Goal: Obtain resource: Obtain resource

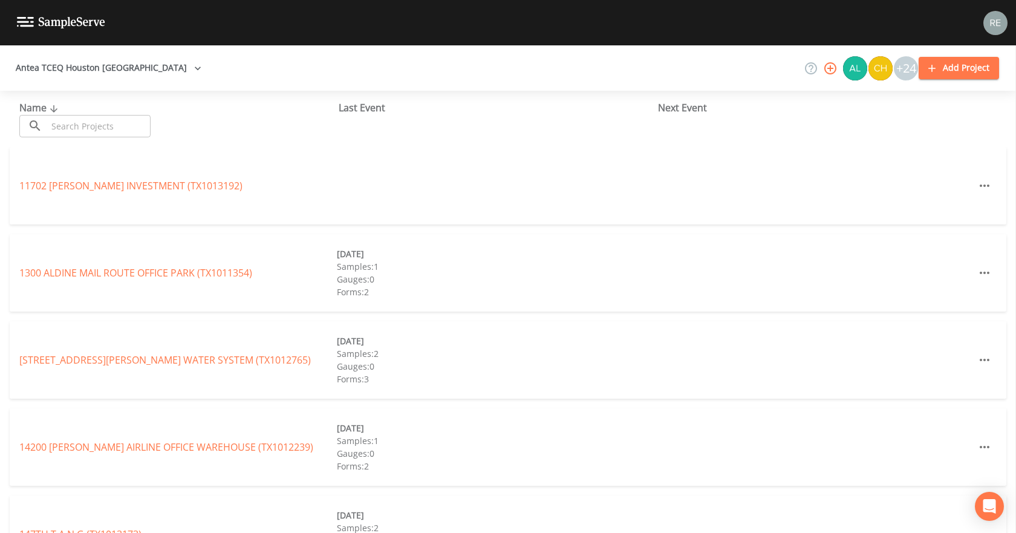
click at [79, 129] on input "text" at bounding box center [98, 126] width 103 height 22
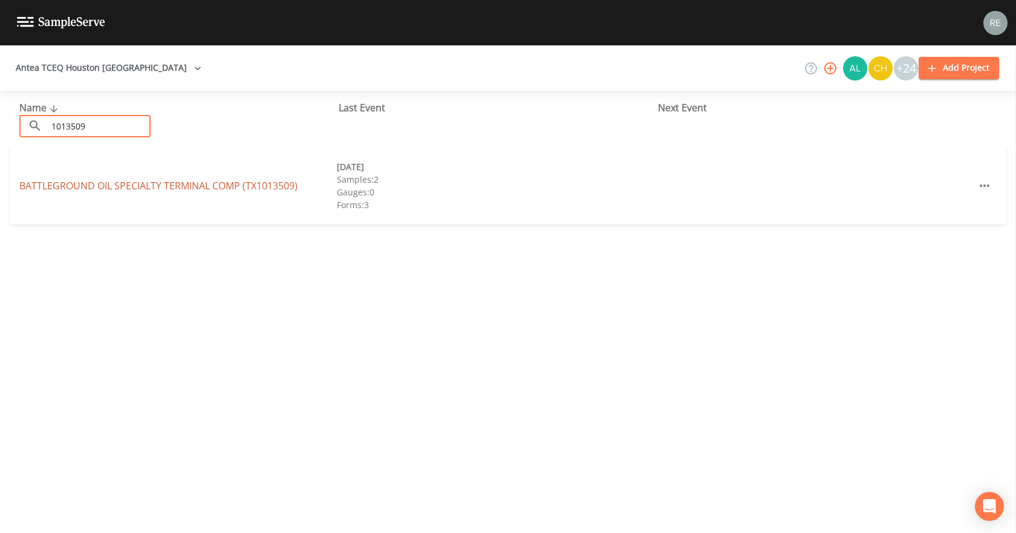
type input "1013509"
click at [128, 189] on link "BATTLEGROUND OIL SPECIALTY TERMINAL COMP (TX1013509)" at bounding box center [158, 185] width 278 height 13
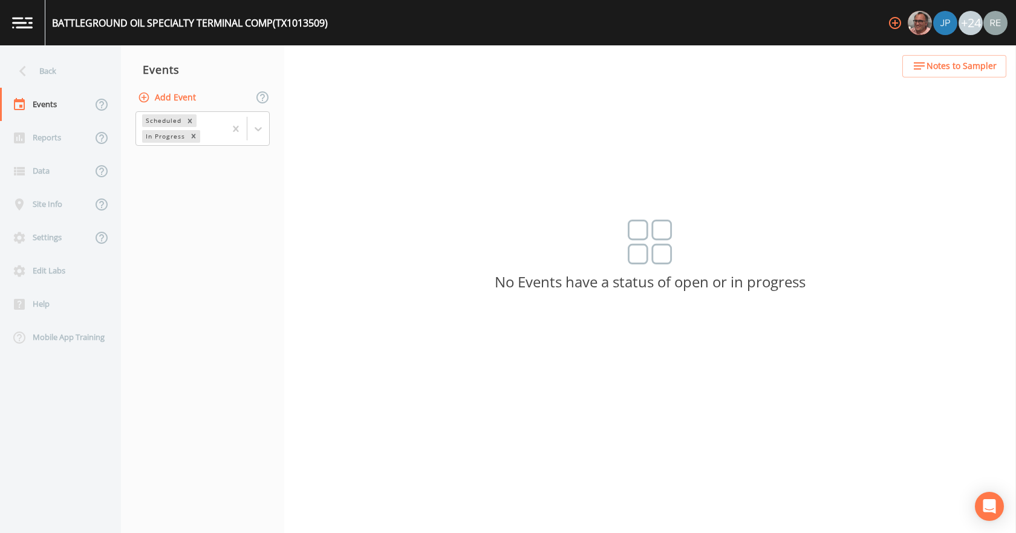
click at [162, 88] on button "Add Event" at bounding box center [167, 97] width 65 height 22
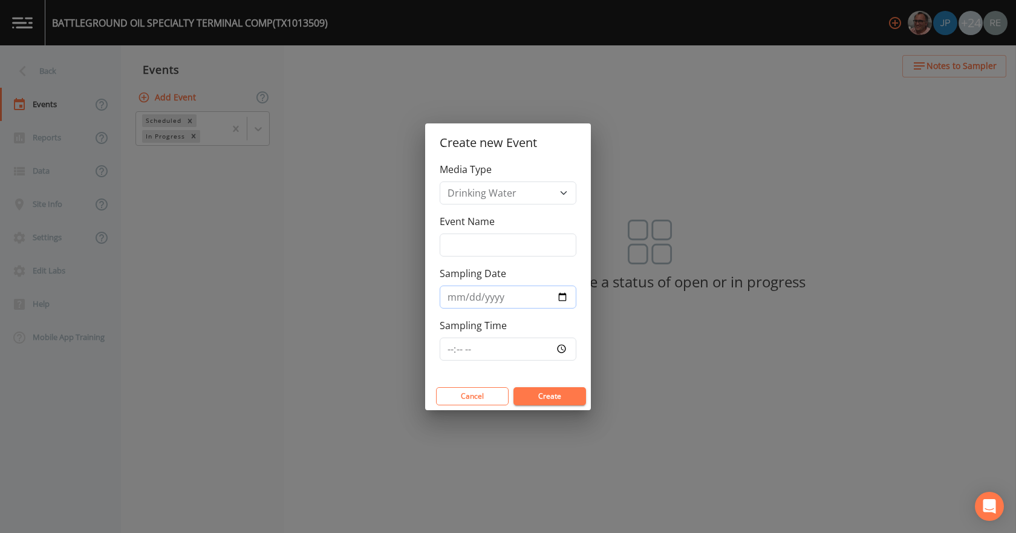
click at [562, 294] on input "Sampling Date" at bounding box center [508, 296] width 137 height 23
type input "[DATE]"
click at [535, 395] on button "Create" at bounding box center [549, 396] width 73 height 18
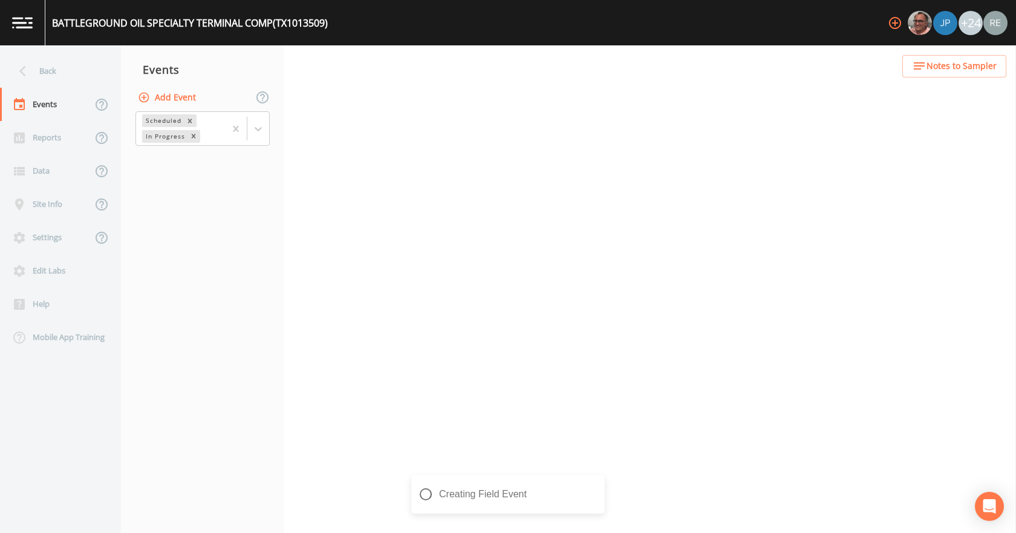
click at [535, 395] on button "Create" at bounding box center [549, 396] width 73 height 18
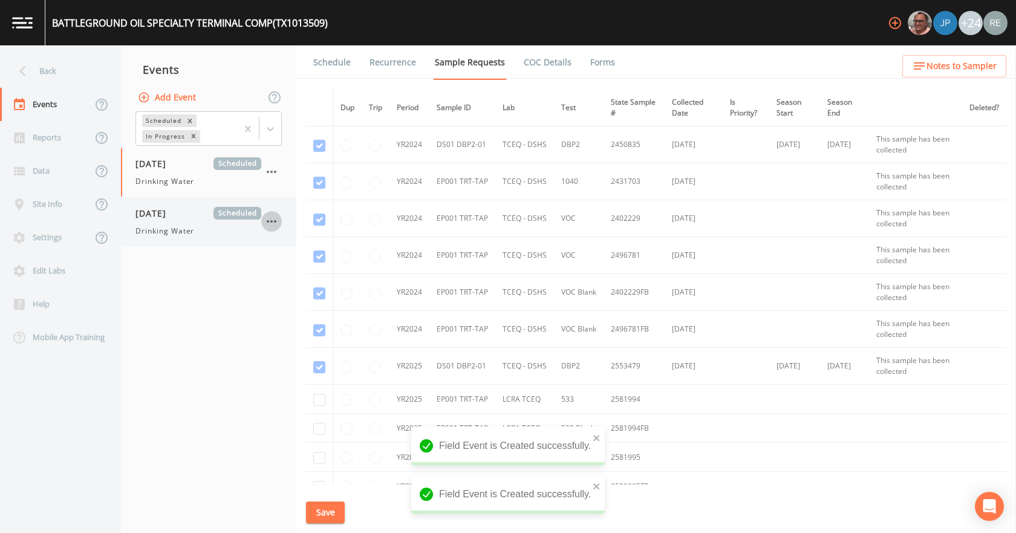
click at [273, 223] on icon "button" at bounding box center [271, 221] width 15 height 15
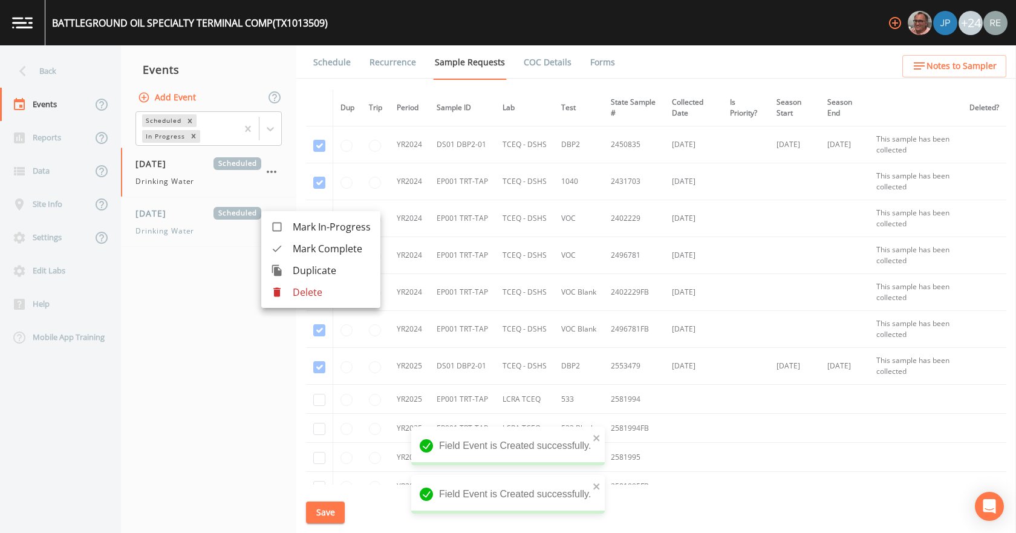
click at [335, 299] on li "Delete" at bounding box center [320, 292] width 119 height 22
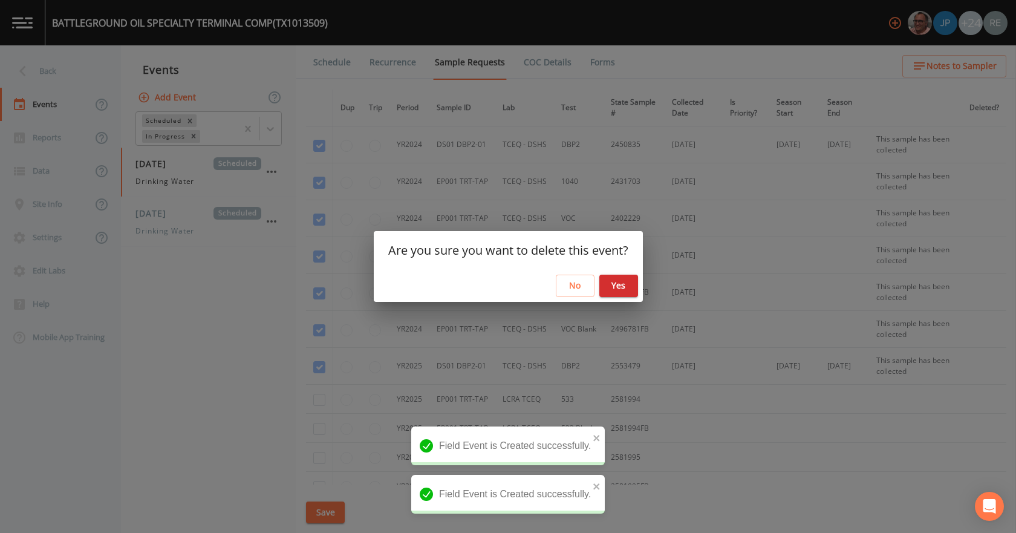
click at [620, 281] on button "Yes" at bounding box center [618, 285] width 39 height 22
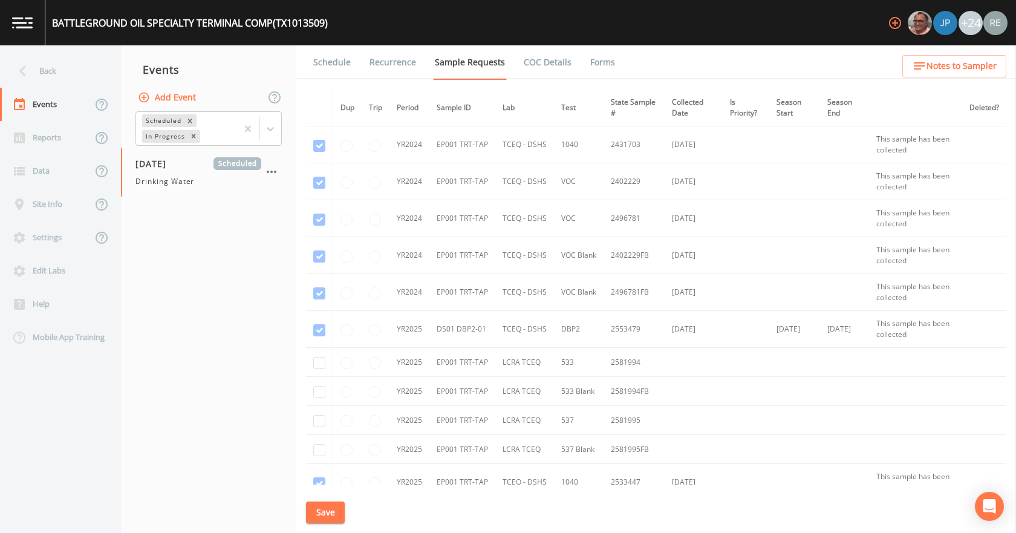
scroll to position [121, 0]
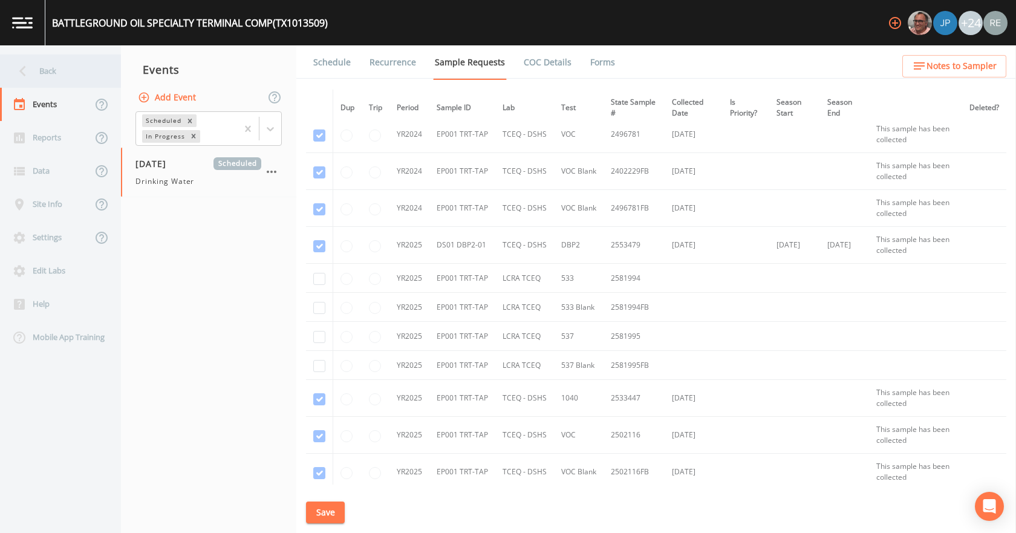
click at [57, 64] on div "Back" at bounding box center [54, 70] width 109 height 33
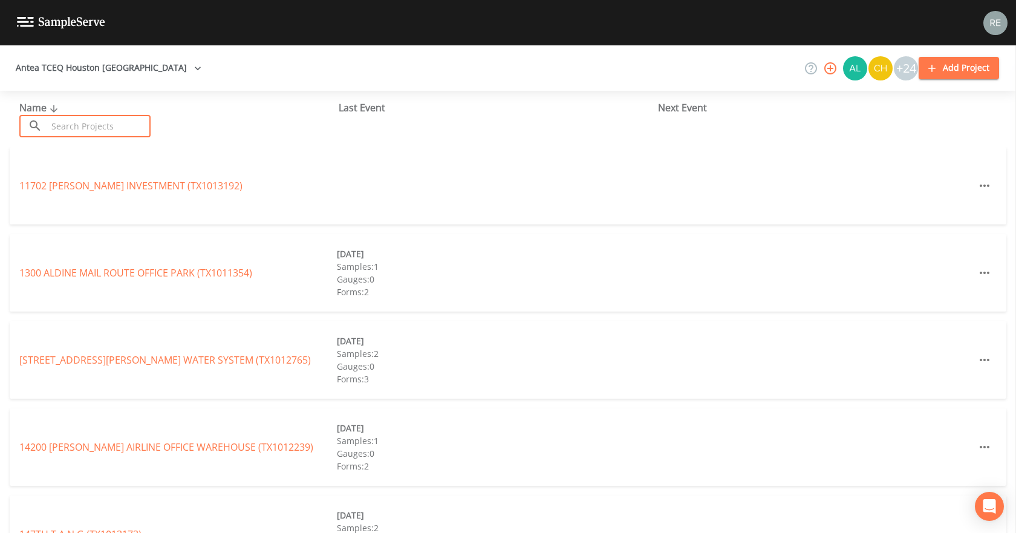
click at [75, 124] on input "text" at bounding box center [98, 126] width 103 height 22
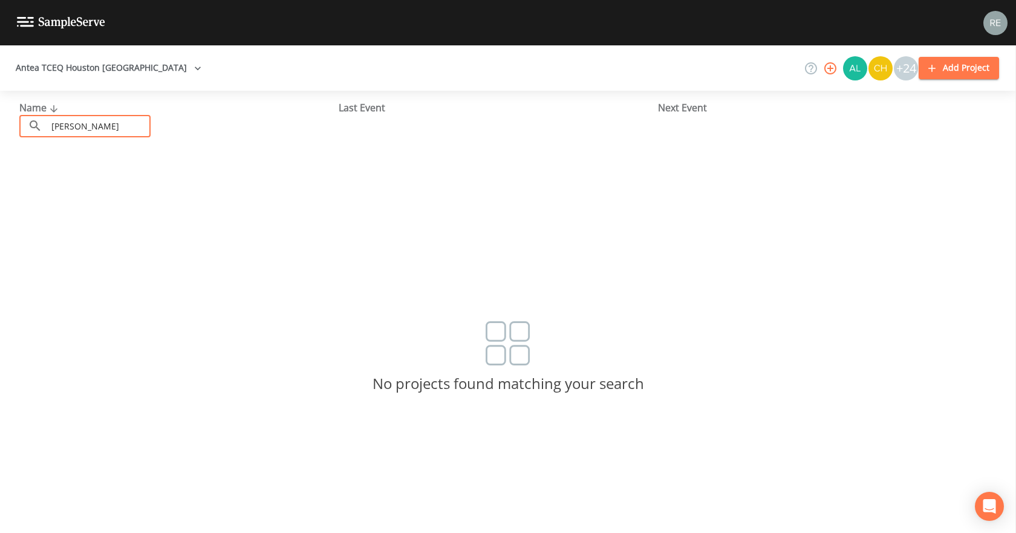
type input "[PERSON_NAME]"
click at [115, 70] on button "Antea TCEQ Houston [GEOGRAPHIC_DATA]" at bounding box center [108, 68] width 195 height 22
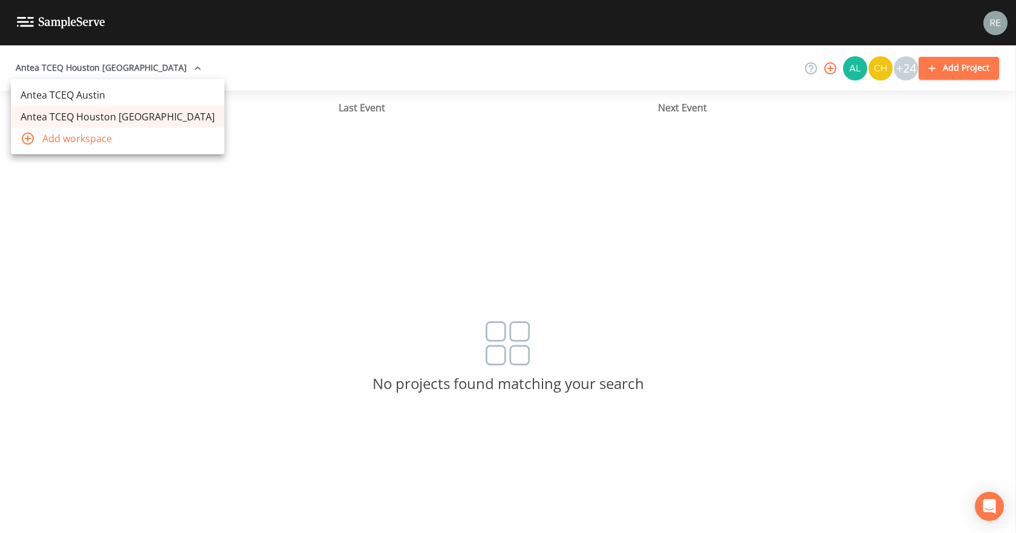
click at [92, 96] on link "Antea TCEQ Austin" at bounding box center [117, 95] width 213 height 22
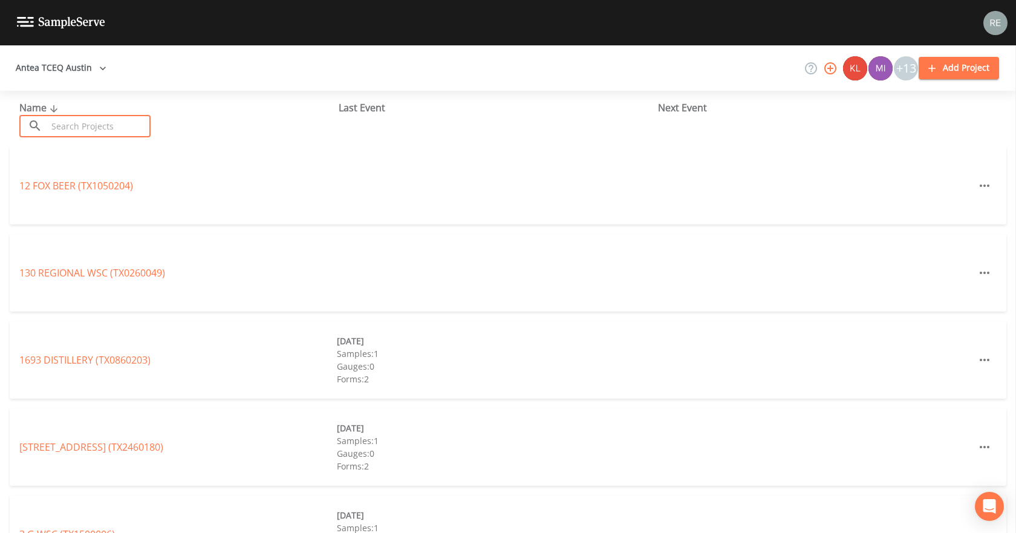
click at [77, 131] on input "text" at bounding box center [98, 126] width 103 height 22
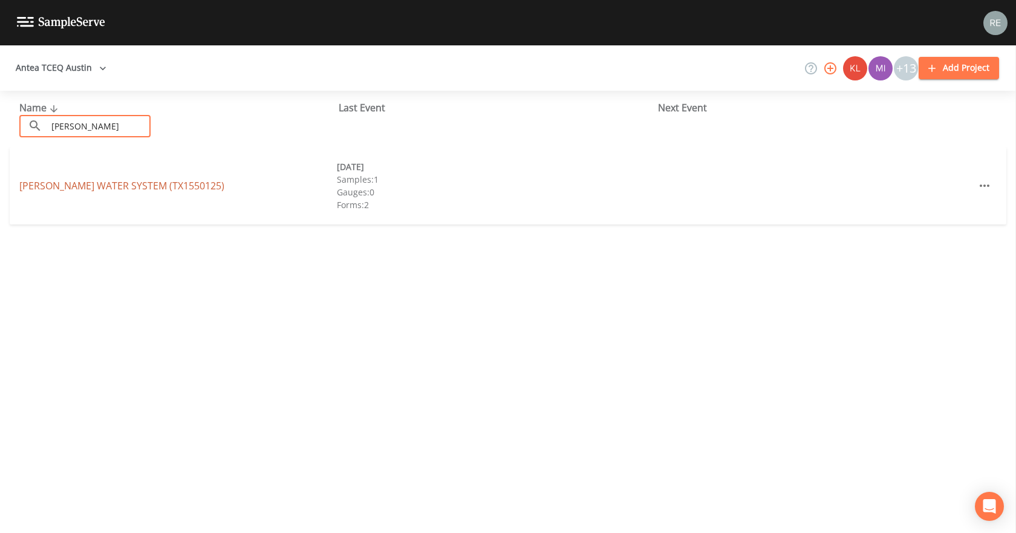
type input "[PERSON_NAME]"
click at [47, 181] on link "TUBBS WATER SYSTEM (TX1550125)" at bounding box center [121, 185] width 205 height 13
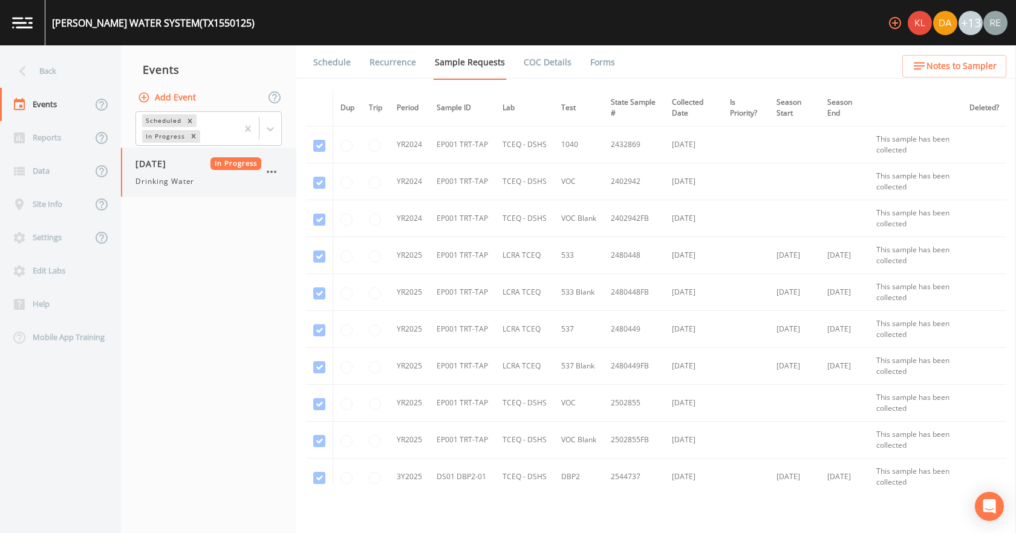
drag, startPoint x: 151, startPoint y: 170, endPoint x: 235, endPoint y: 161, distance: 84.5
click at [151, 170] on div "08/18/2025 In Progress Drinking Water" at bounding box center [198, 172] width 126 height 30
click at [597, 59] on link "Forms" at bounding box center [602, 62] width 28 height 34
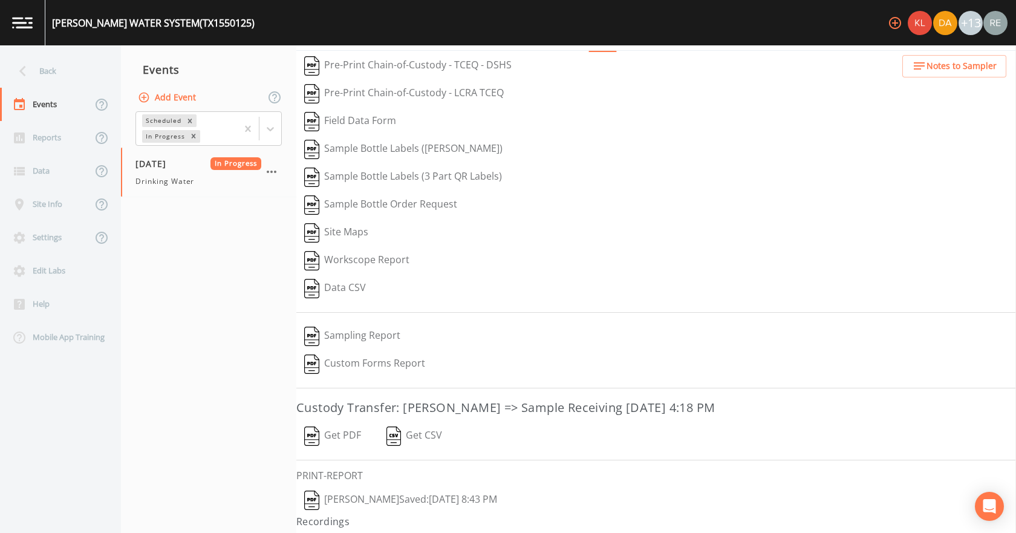
scroll to position [50, 0]
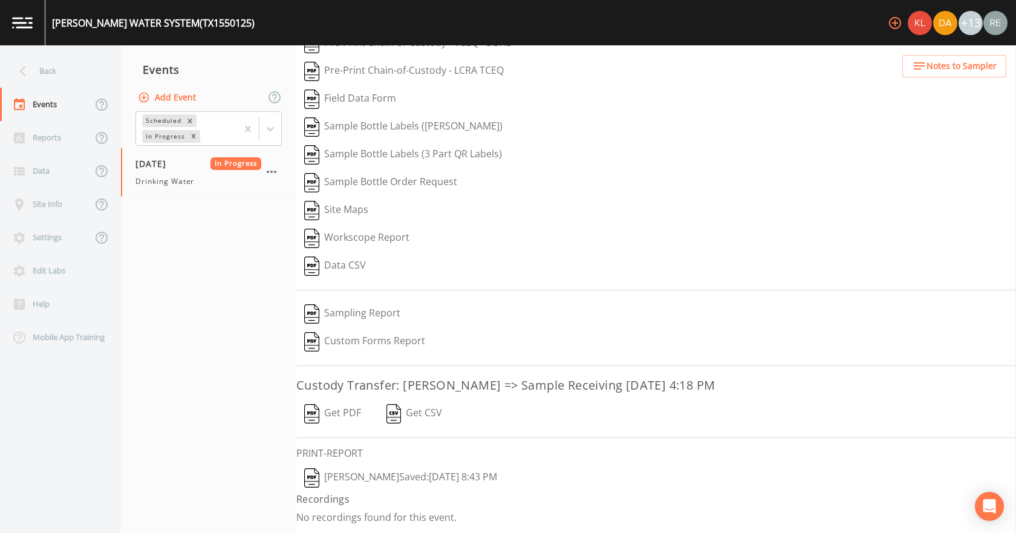
click at [379, 478] on button "Reagan Janecek  Saved: August 19, 2025 8:43 PM" at bounding box center [400, 478] width 209 height 28
click at [348, 415] on button "Get PDF" at bounding box center [332, 414] width 73 height 28
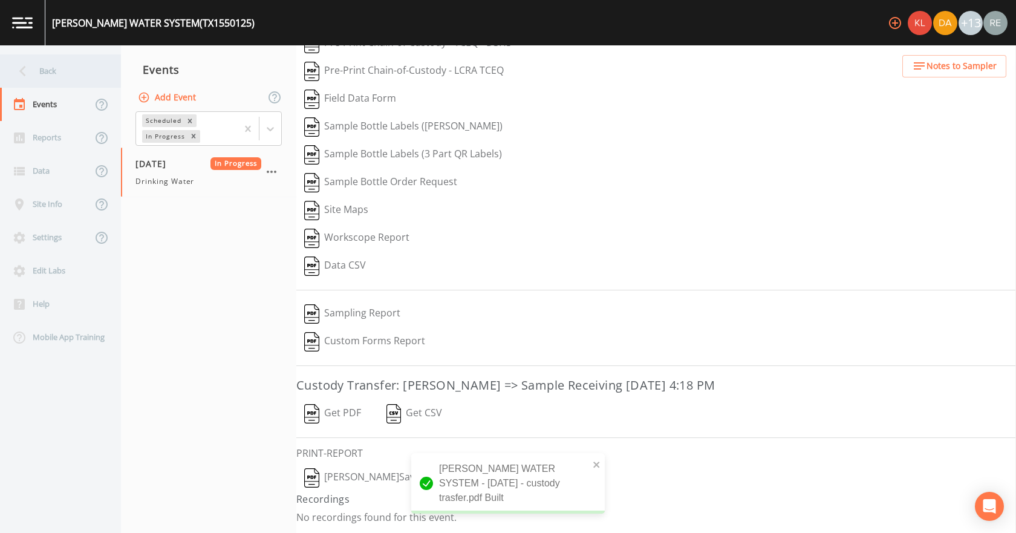
click at [35, 58] on div "Back" at bounding box center [54, 70] width 109 height 33
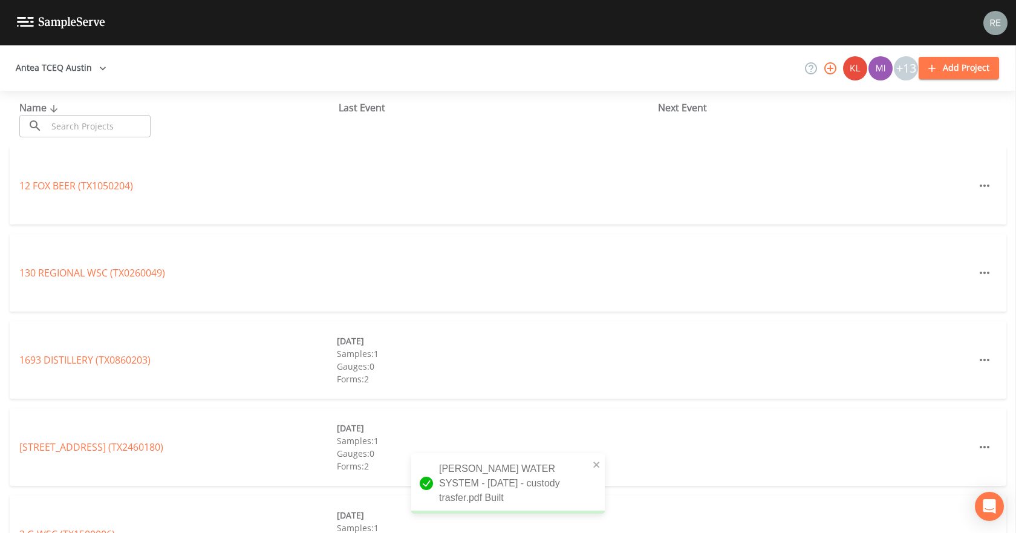
click at [69, 125] on input "text" at bounding box center [98, 126] width 103 height 22
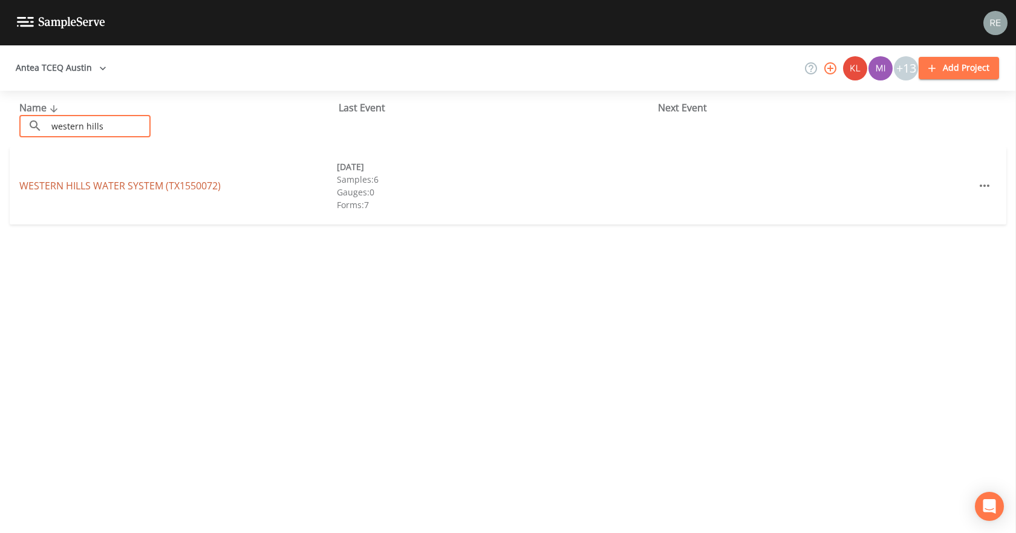
type input "western hills"
click at [48, 181] on link "WESTERN HILLS WATER SYSTEM (TX1550072)" at bounding box center [119, 185] width 201 height 13
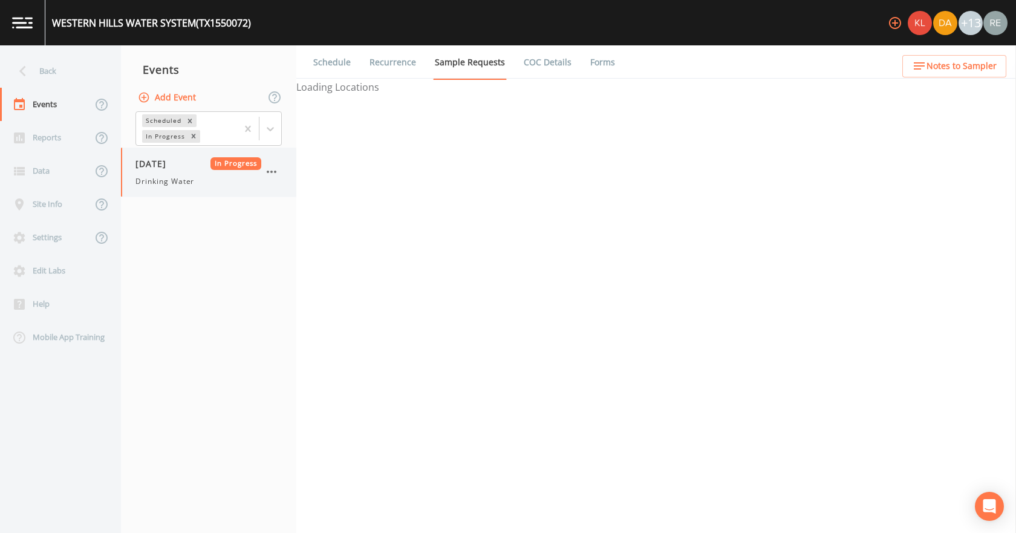
click at [143, 172] on div "08/18/2025 In Progress Drinking Water" at bounding box center [198, 172] width 126 height 30
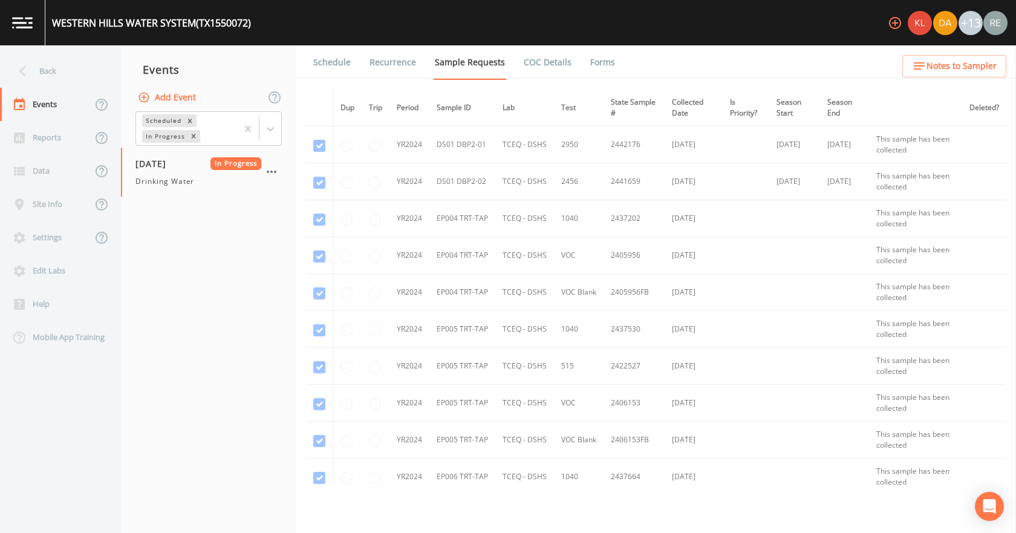
click at [602, 55] on link "Forms" at bounding box center [602, 62] width 28 height 34
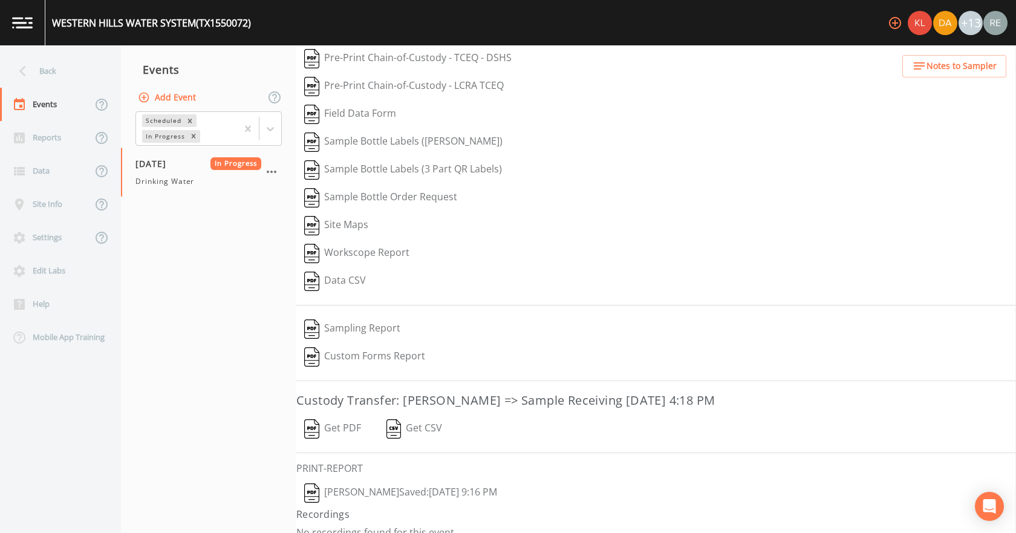
scroll to position [50, 0]
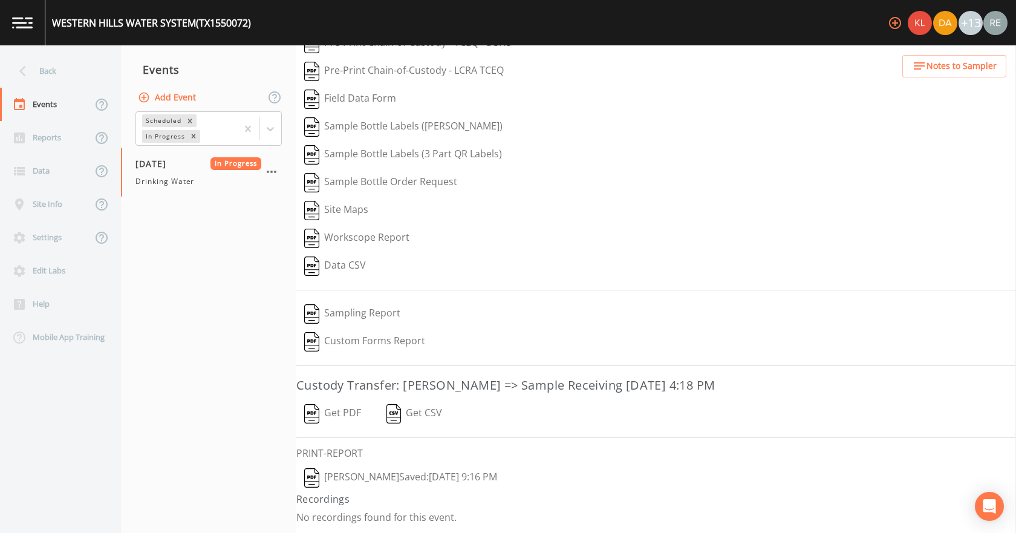
click at [387, 473] on button "Reagan Janecek  Saved: August 19, 2025 9:16 PM" at bounding box center [400, 478] width 209 height 28
click at [346, 412] on button "Get PDF" at bounding box center [332, 414] width 73 height 28
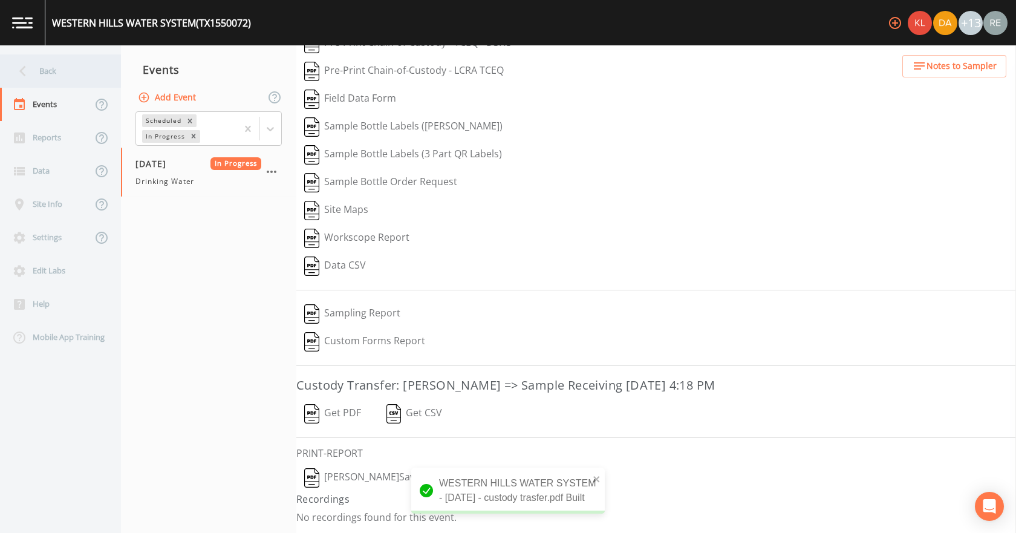
click at [44, 80] on div "Back" at bounding box center [54, 70] width 109 height 33
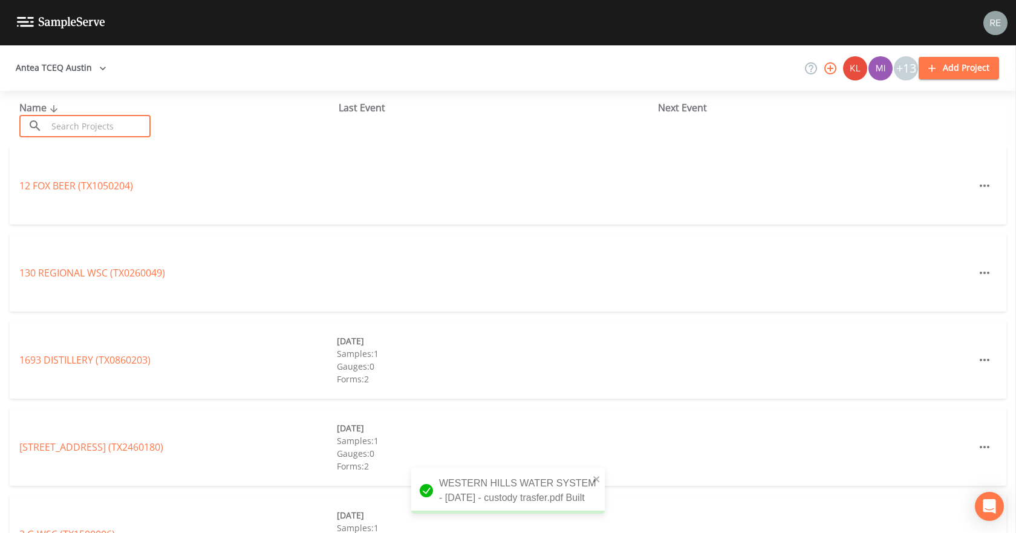
drag, startPoint x: 68, startPoint y: 127, endPoint x: 60, endPoint y: 126, distance: 7.9
click at [62, 127] on input "text" at bounding box center [98, 126] width 103 height 22
type input "m"
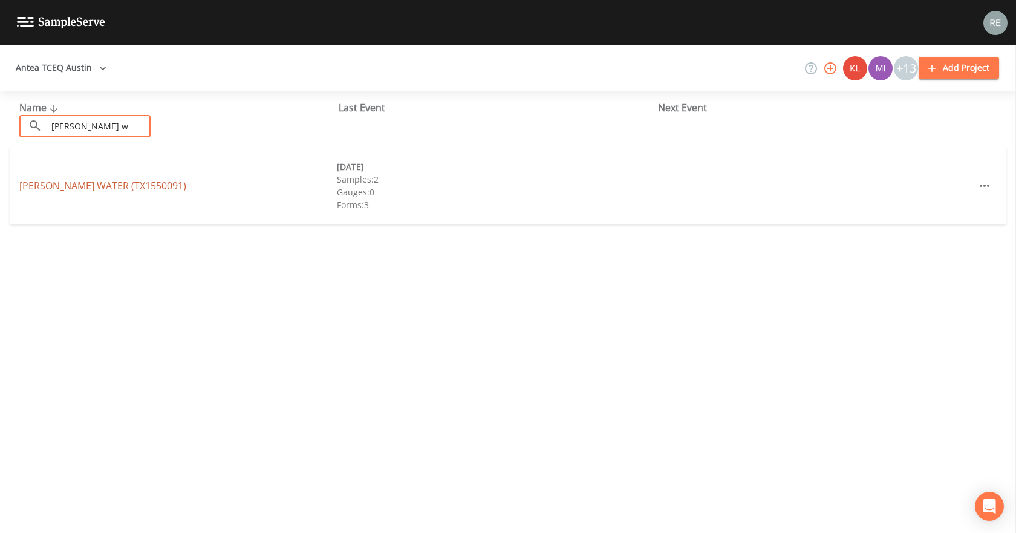
type input "smith w"
click at [77, 181] on link "SMITH WATER (TX1550091)" at bounding box center [102, 185] width 167 height 13
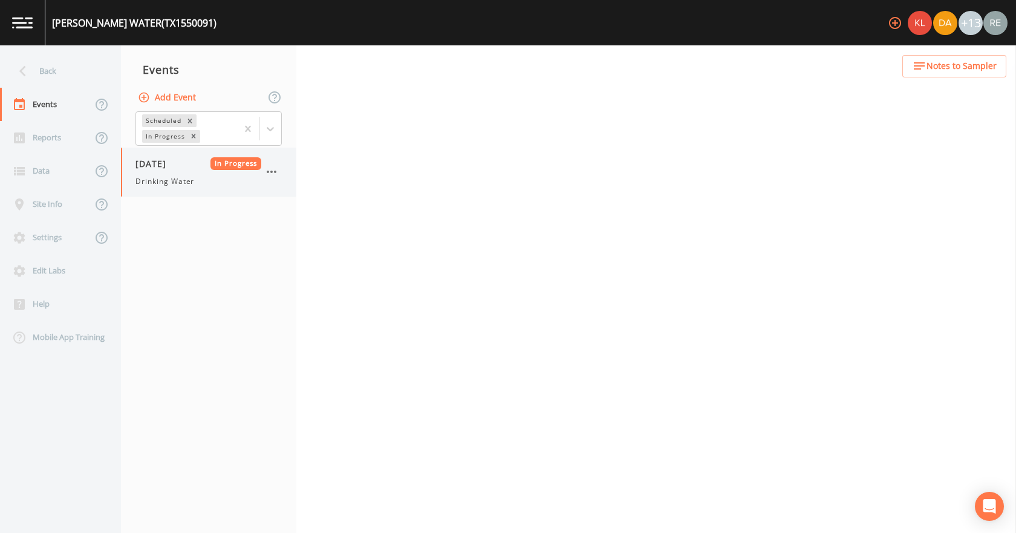
click at [188, 173] on div "08/18/2025 In Progress Drinking Water" at bounding box center [198, 172] width 126 height 30
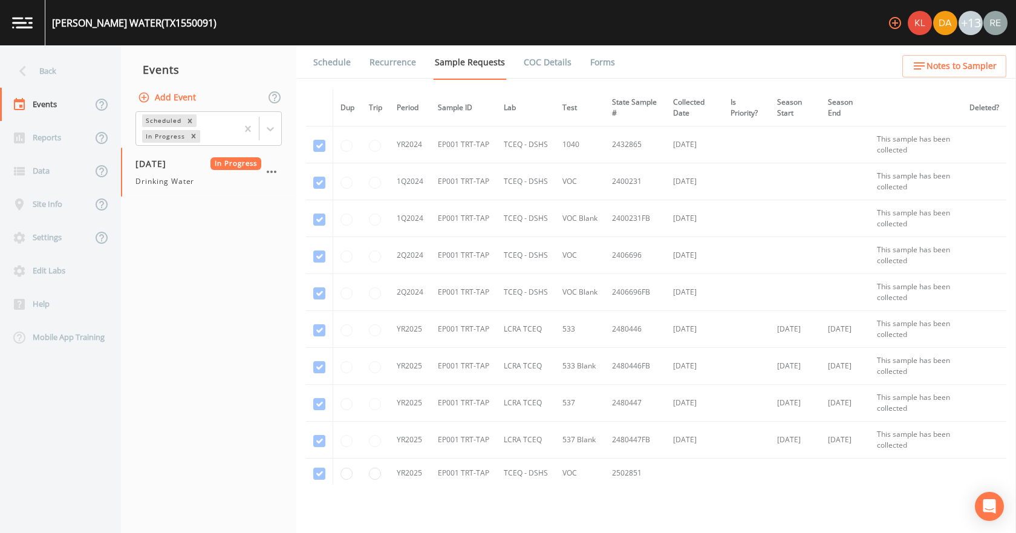
click at [588, 59] on link "Forms" at bounding box center [602, 62] width 28 height 34
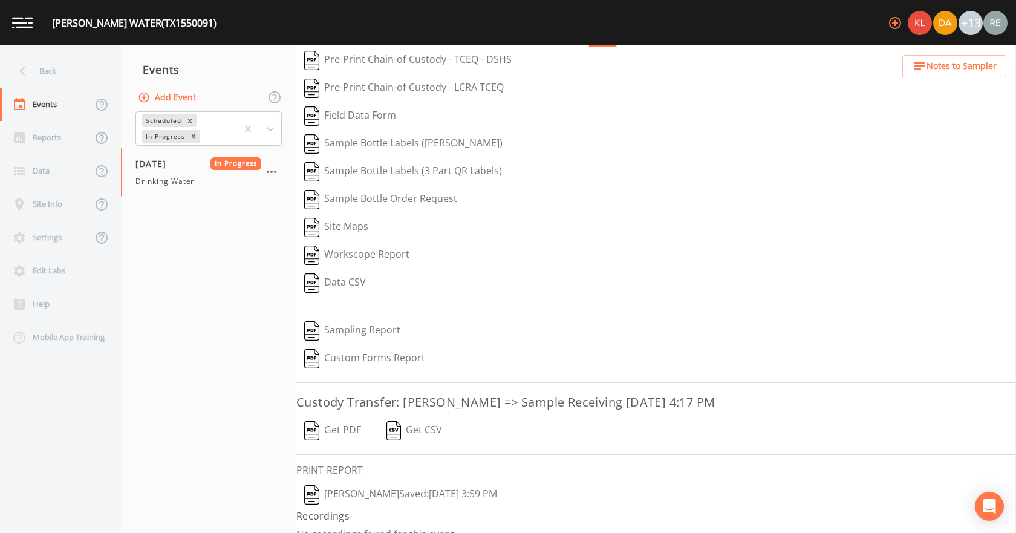
scroll to position [50, 0]
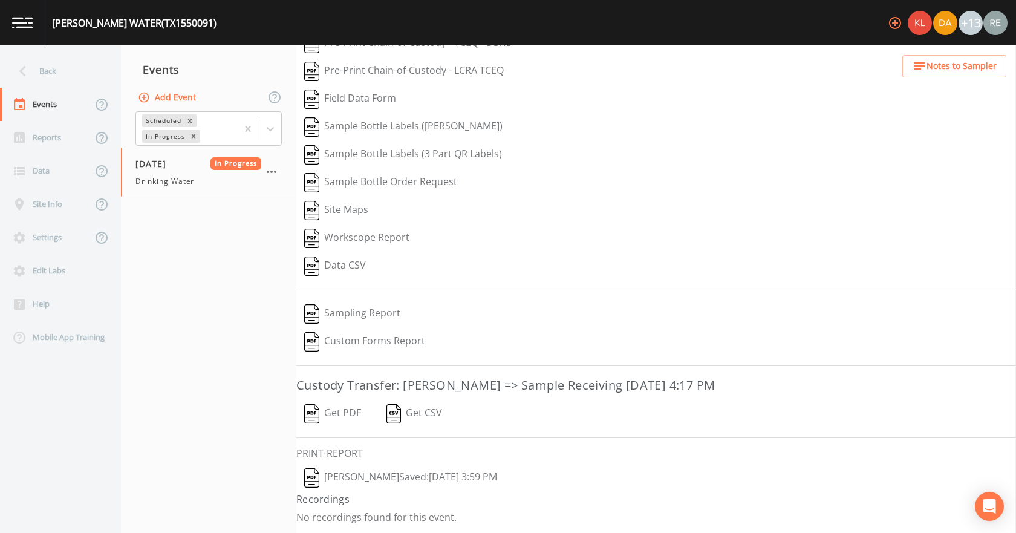
click at [380, 476] on button "Reagan Janecek  Saved: August 19, 2025 3:59 PM" at bounding box center [400, 478] width 209 height 28
click at [341, 410] on button "Get PDF" at bounding box center [332, 414] width 73 height 28
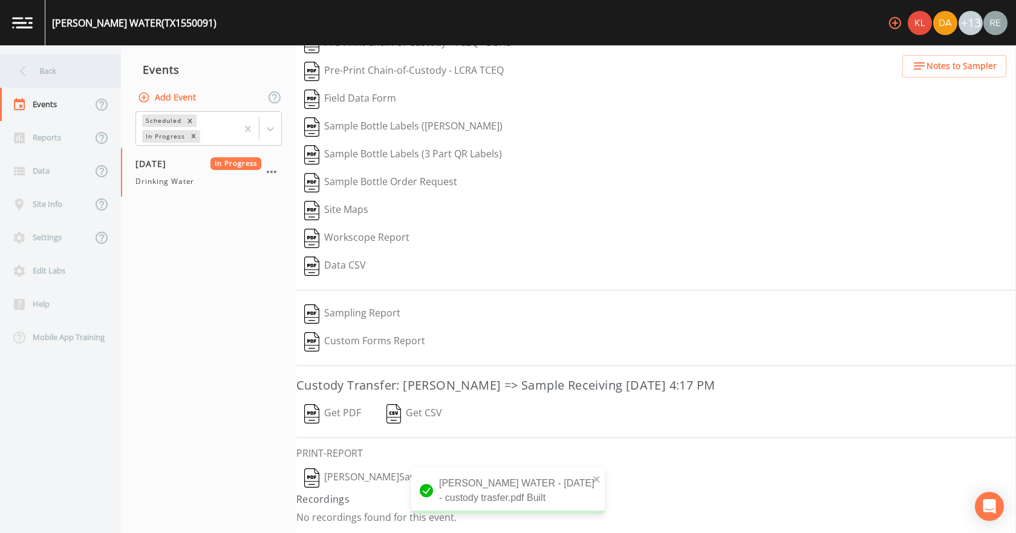
click at [44, 73] on div "Back" at bounding box center [54, 70] width 109 height 33
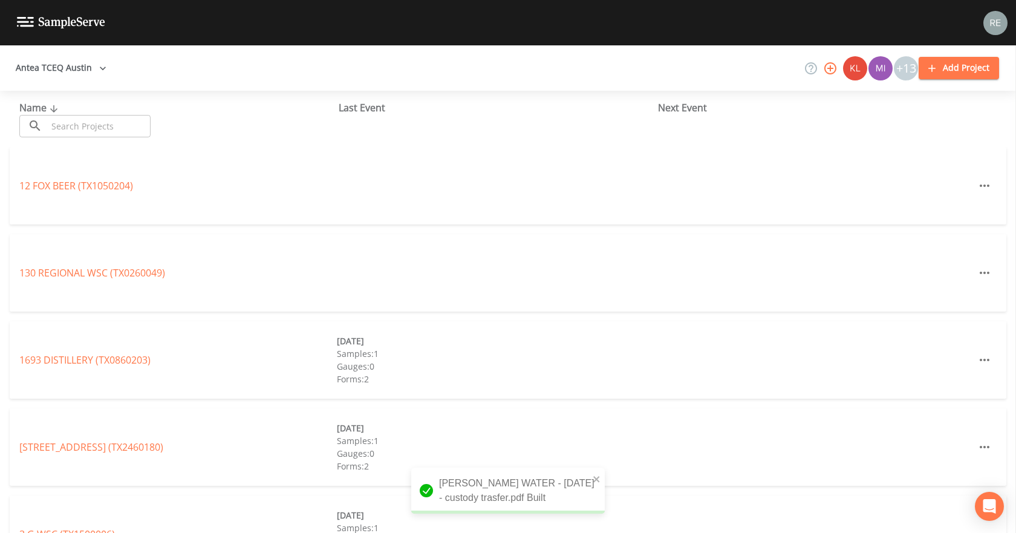
click at [49, 135] on input "text" at bounding box center [98, 126] width 103 height 22
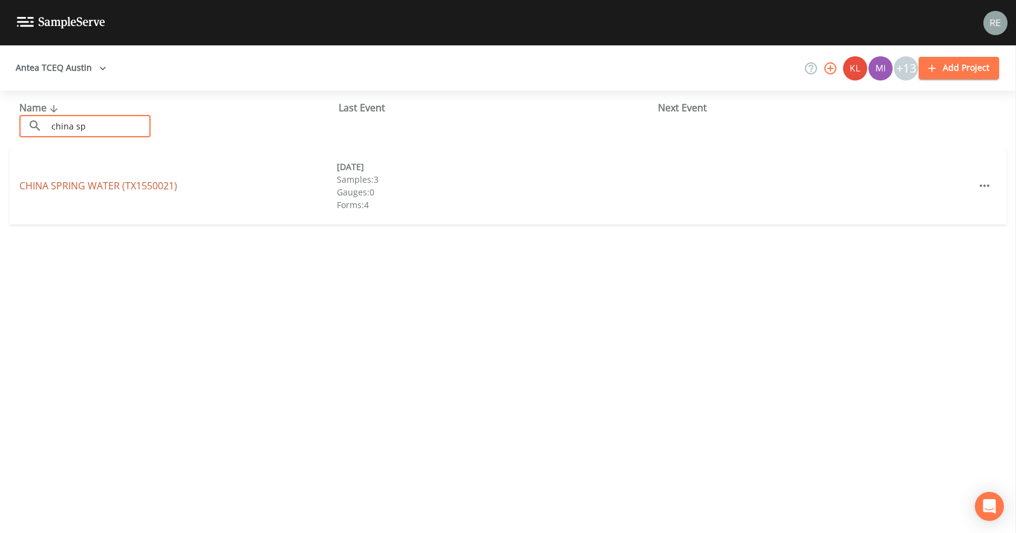
type input "china sp"
click at [62, 184] on link "CHINA SPRING WATER (TX1550021)" at bounding box center [98, 185] width 158 height 13
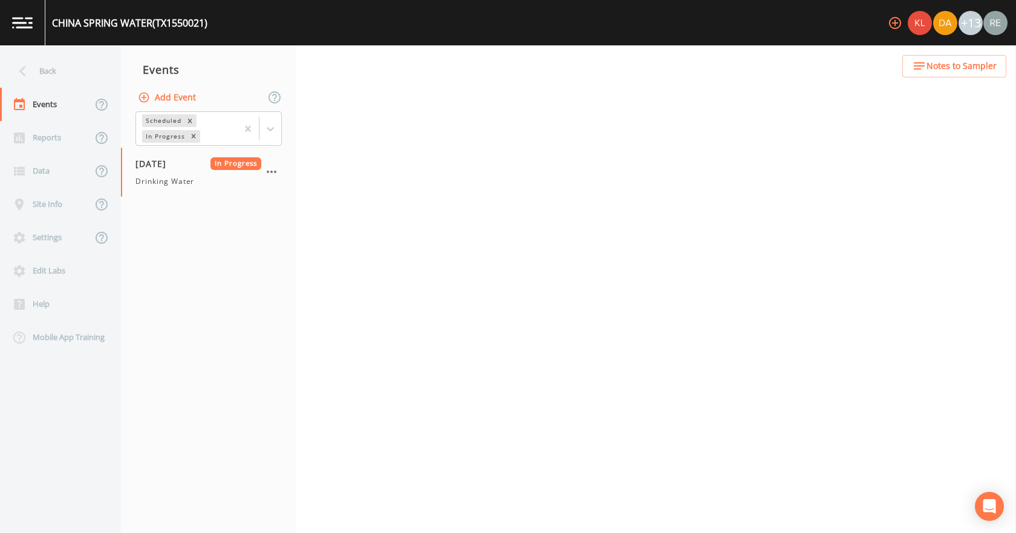
click at [183, 170] on div "08/18/2025 In Progress Drinking Water" at bounding box center [198, 172] width 126 height 30
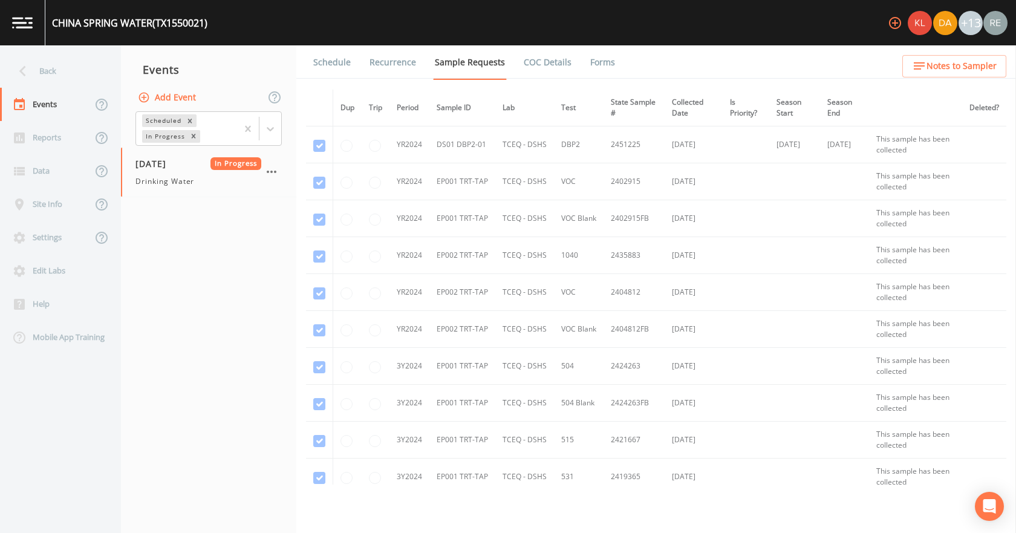
click at [590, 62] on link "Forms" at bounding box center [602, 62] width 28 height 34
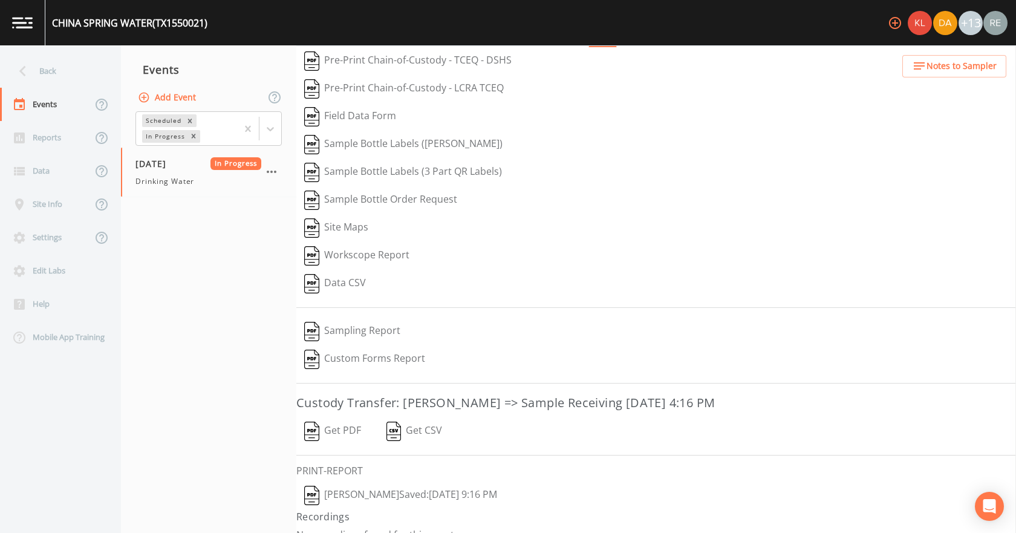
scroll to position [50, 0]
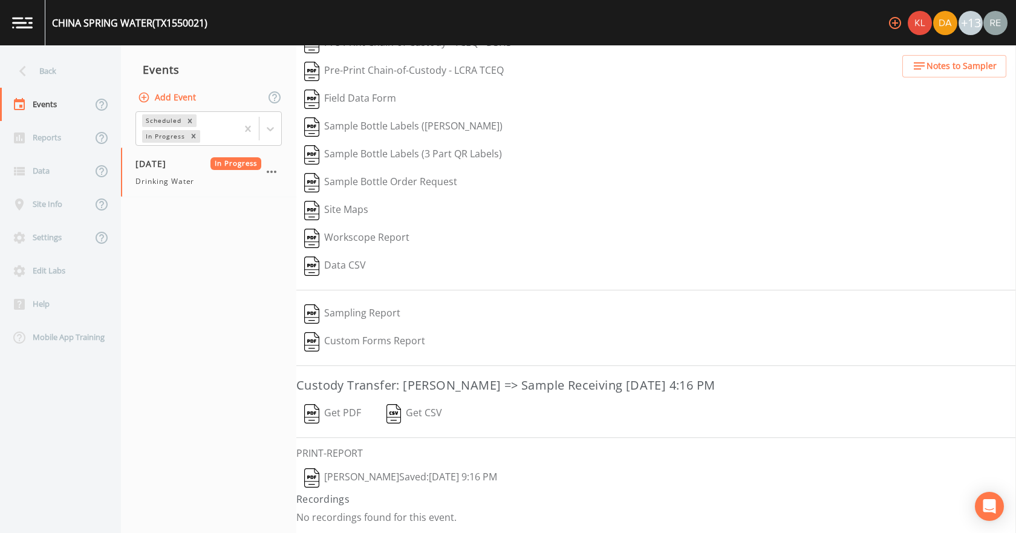
click at [376, 475] on button "Reagan Janecek  Saved: August 19, 2025 9:16 PM" at bounding box center [400, 478] width 209 height 28
click at [338, 409] on button "Get PDF" at bounding box center [332, 414] width 73 height 28
